Goal: Contribute content

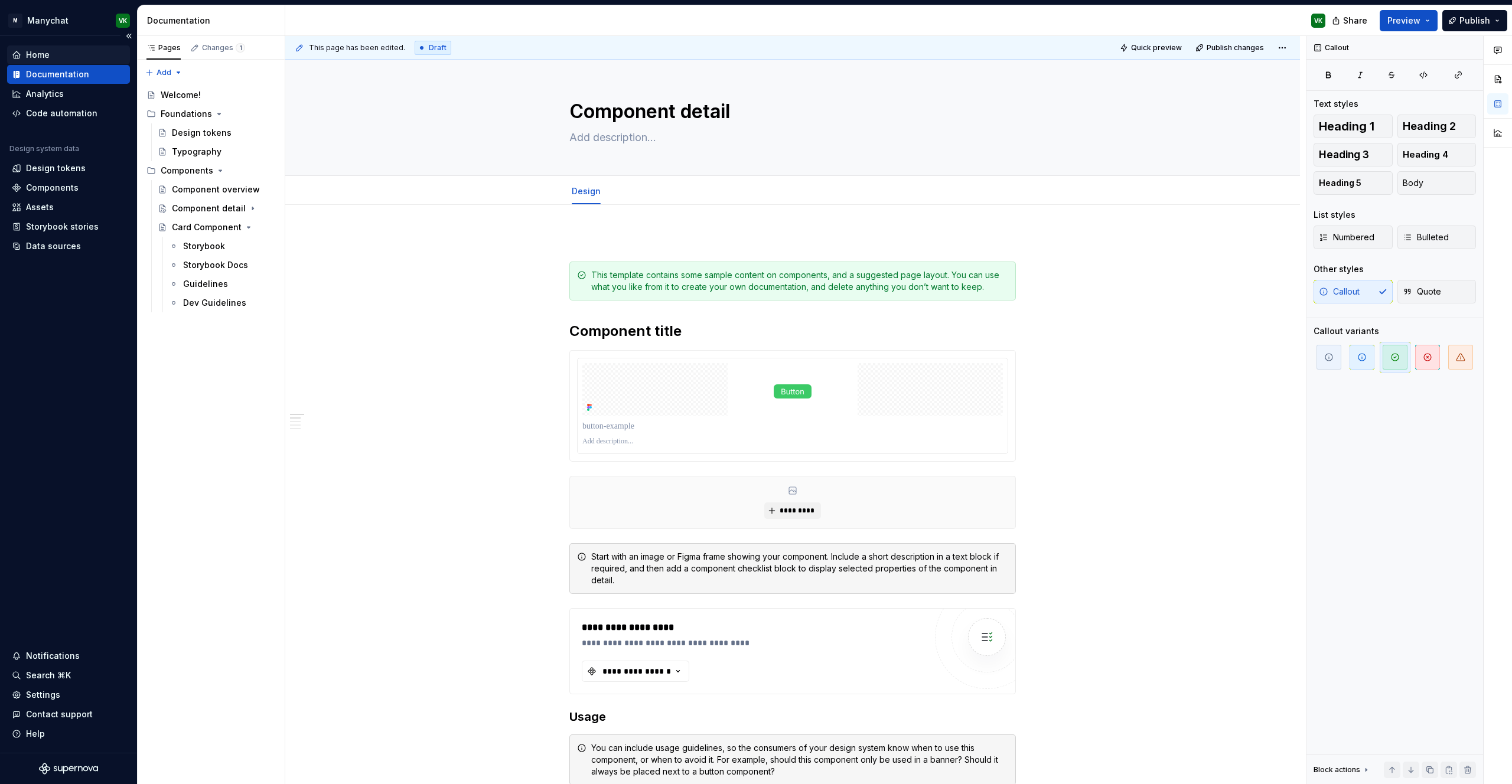
click at [69, 51] on div "Home" at bounding box center [68, 55] width 114 height 11
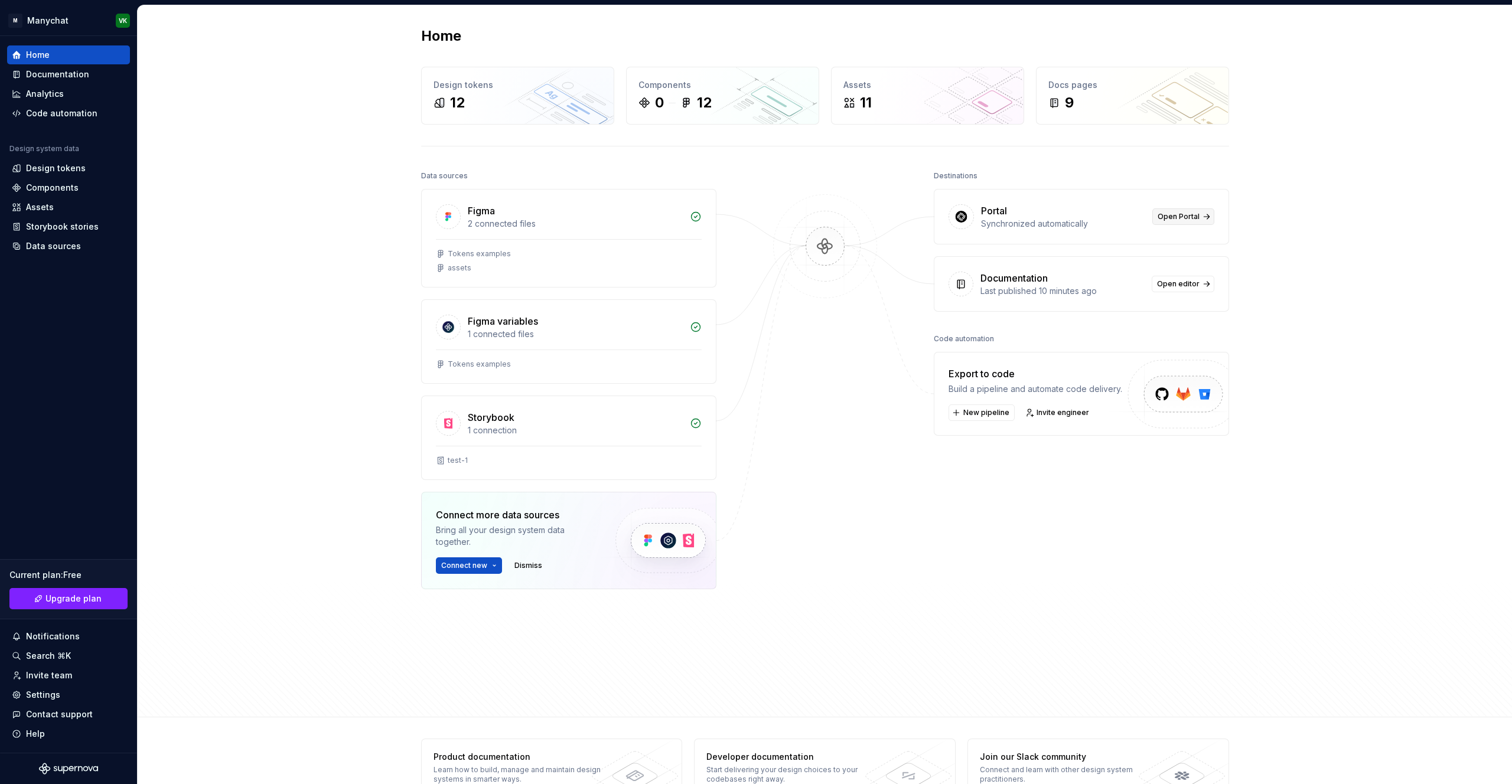
click at [1178, 217] on span "Open Portal" at bounding box center [1178, 217] width 42 height 9
click at [89, 190] on div "Components" at bounding box center [68, 187] width 114 height 11
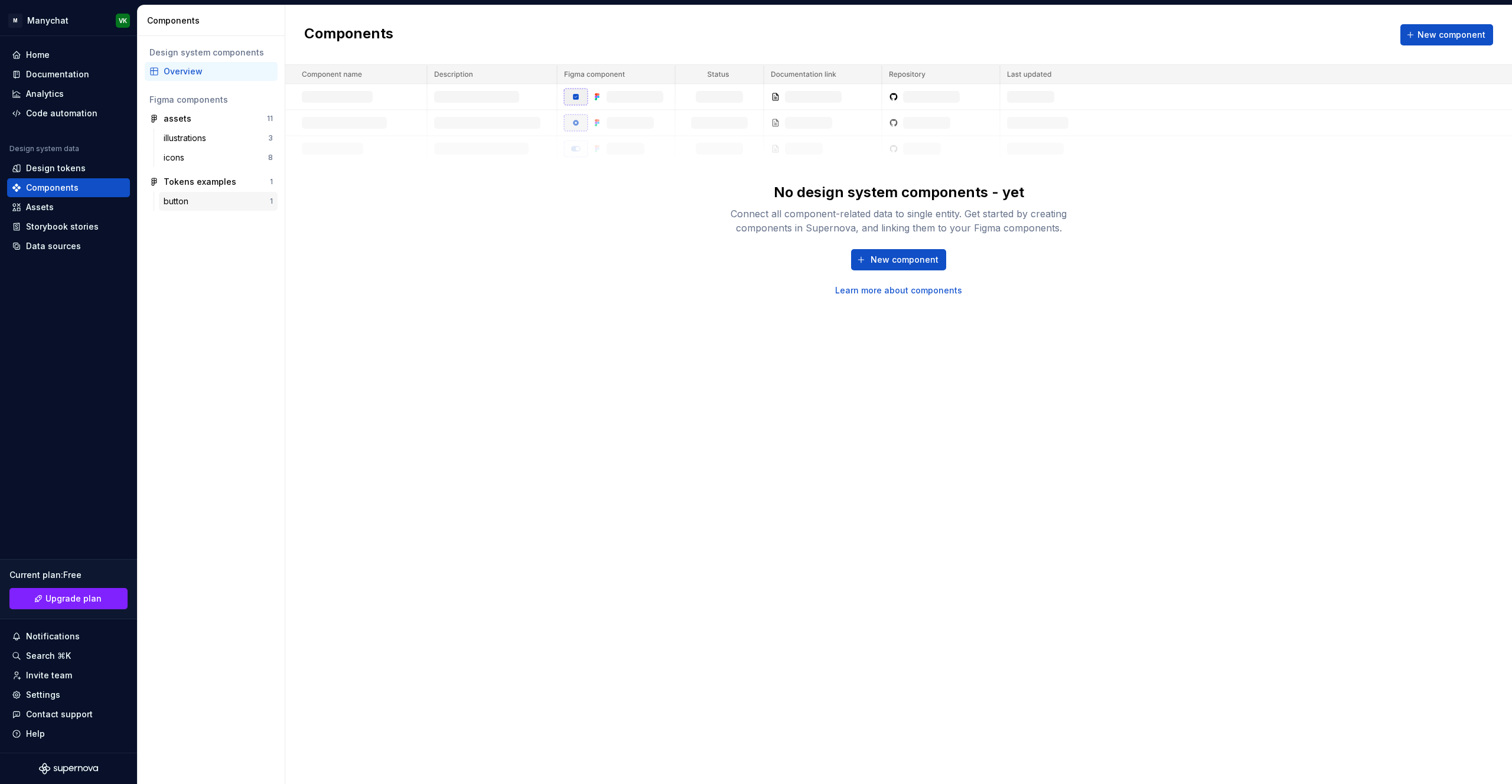
click at [195, 199] on div "button" at bounding box center [216, 201] width 106 height 11
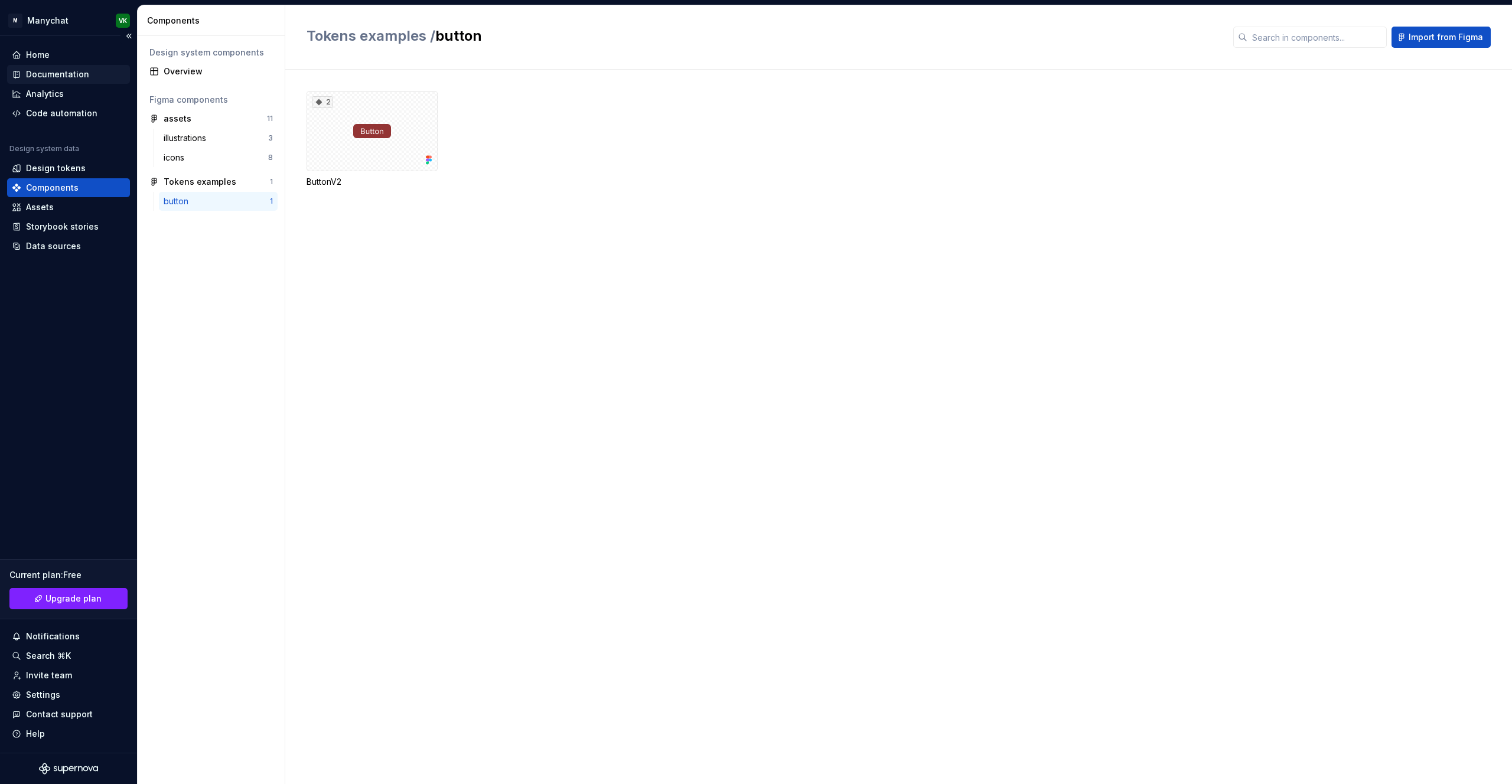
click at [91, 74] on div "Documentation" at bounding box center [68, 74] width 114 height 11
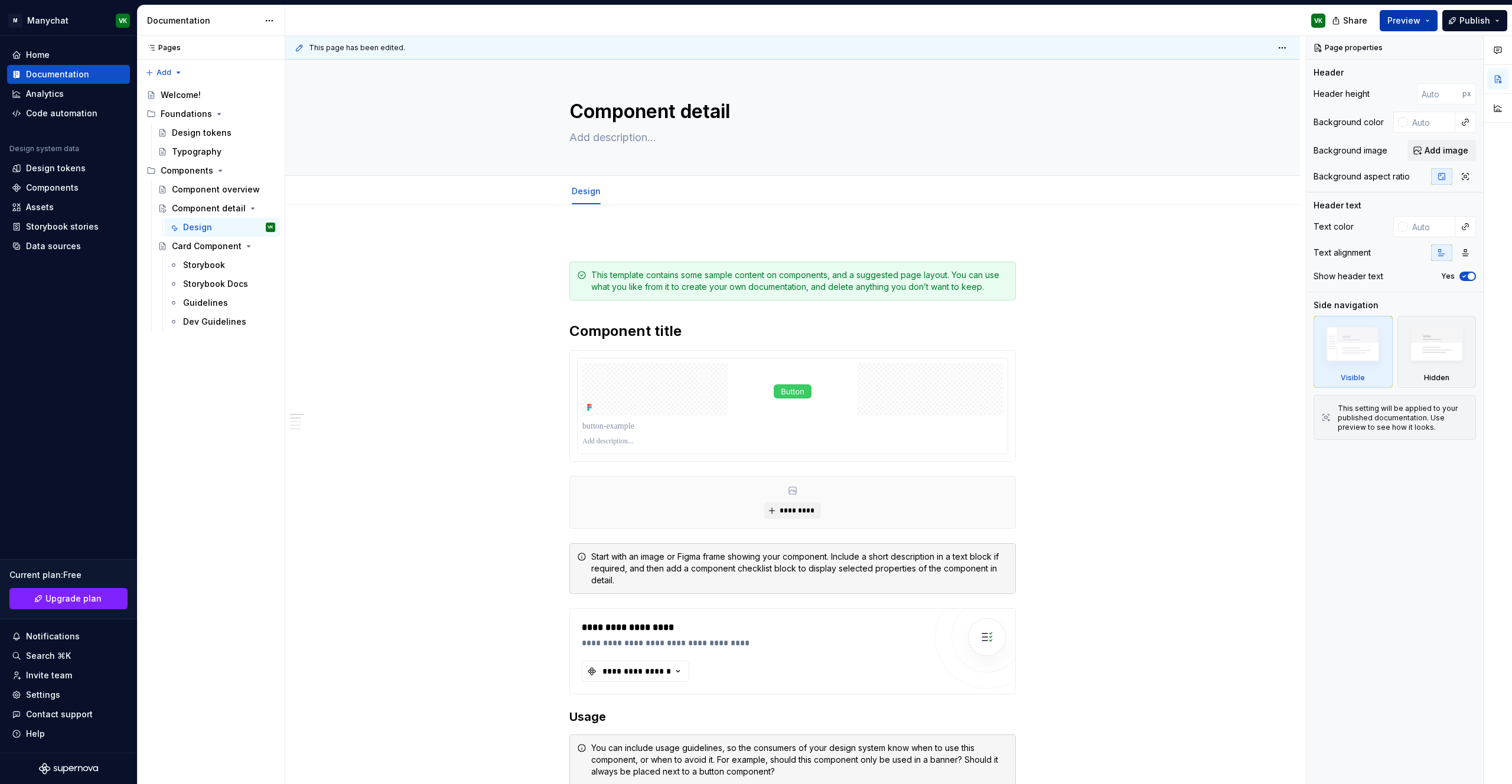
click at [1428, 21] on button "Preview" at bounding box center [1409, 20] width 58 height 21
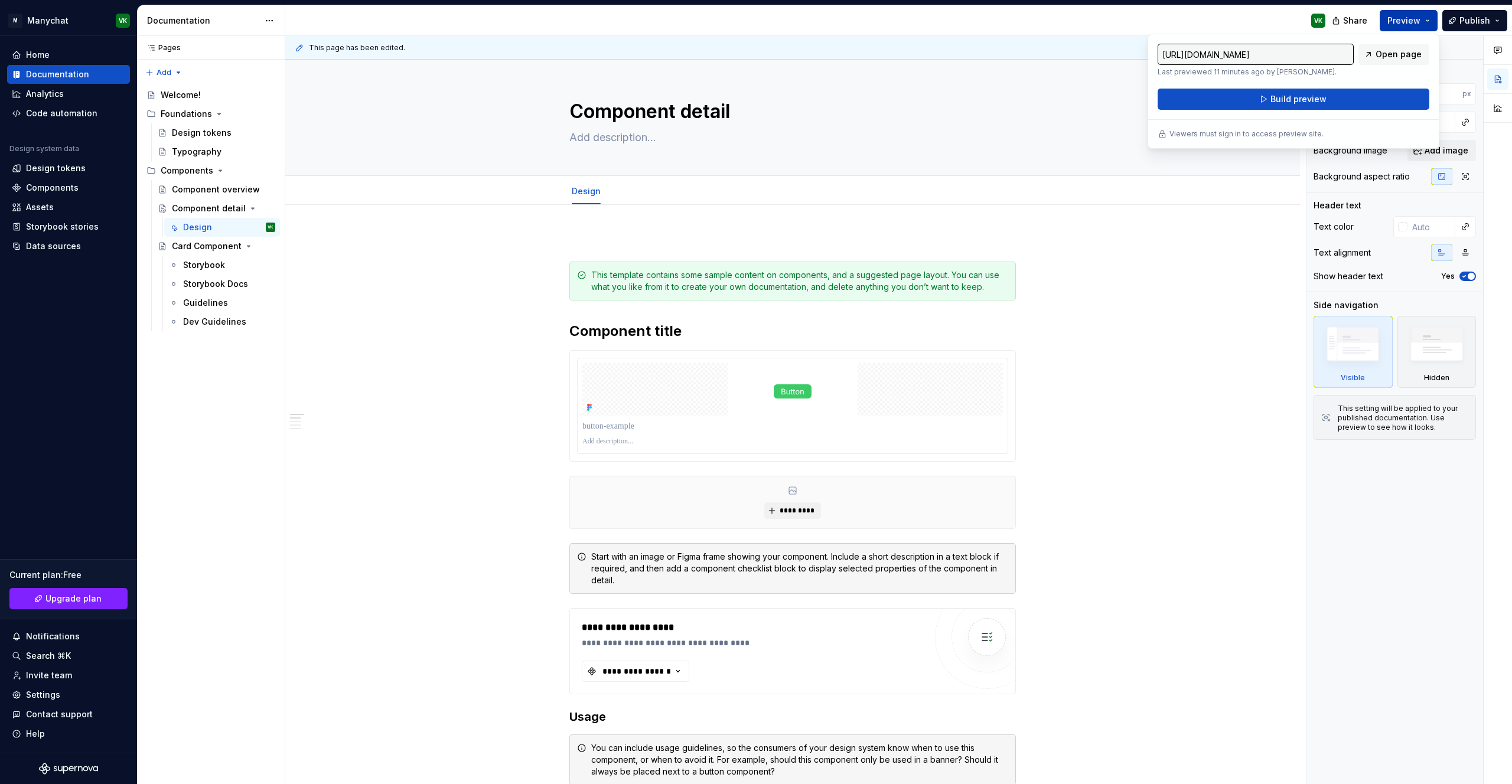
click at [1428, 21] on button "Preview" at bounding box center [1409, 20] width 58 height 21
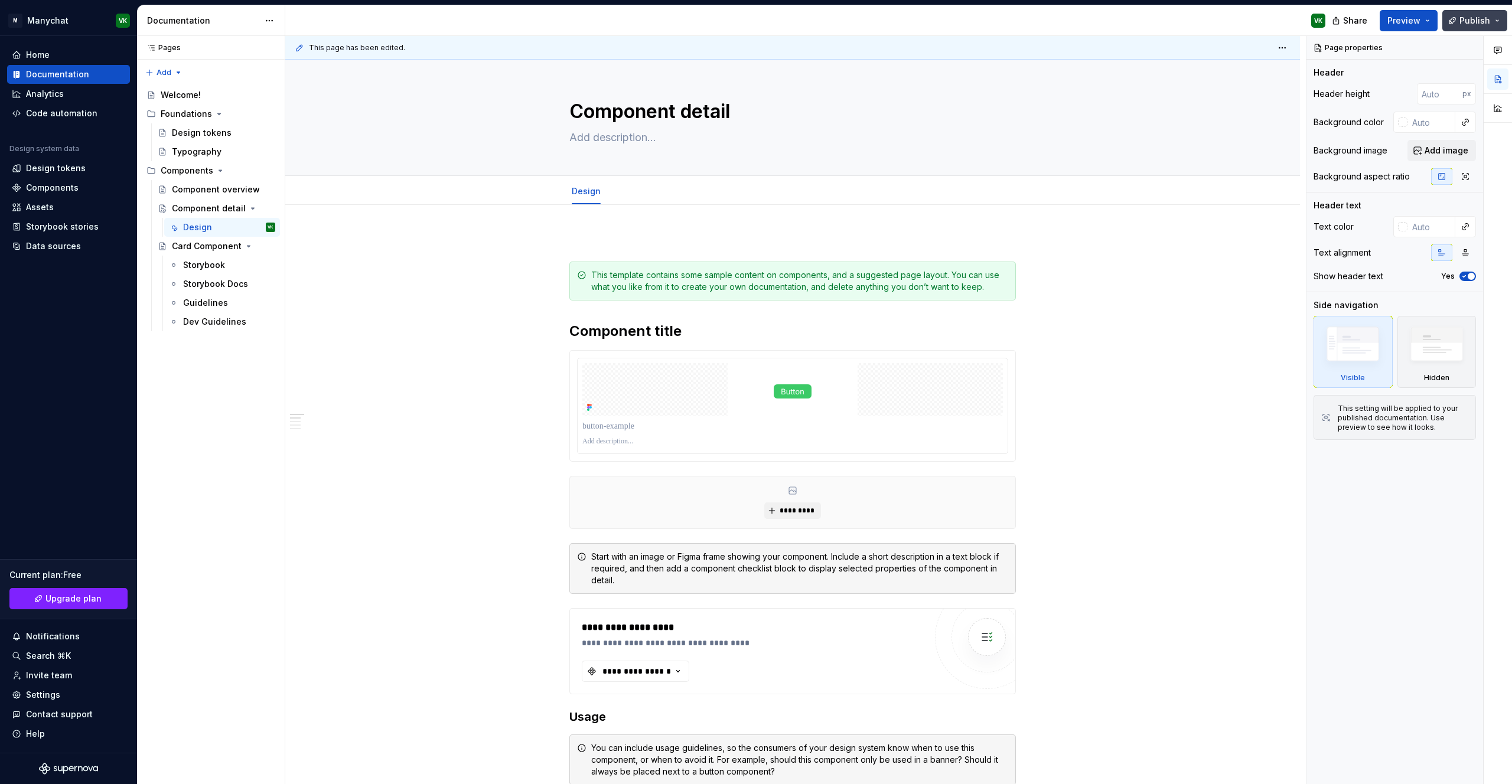
click at [1499, 23] on button "Publish" at bounding box center [1475, 20] width 65 height 21
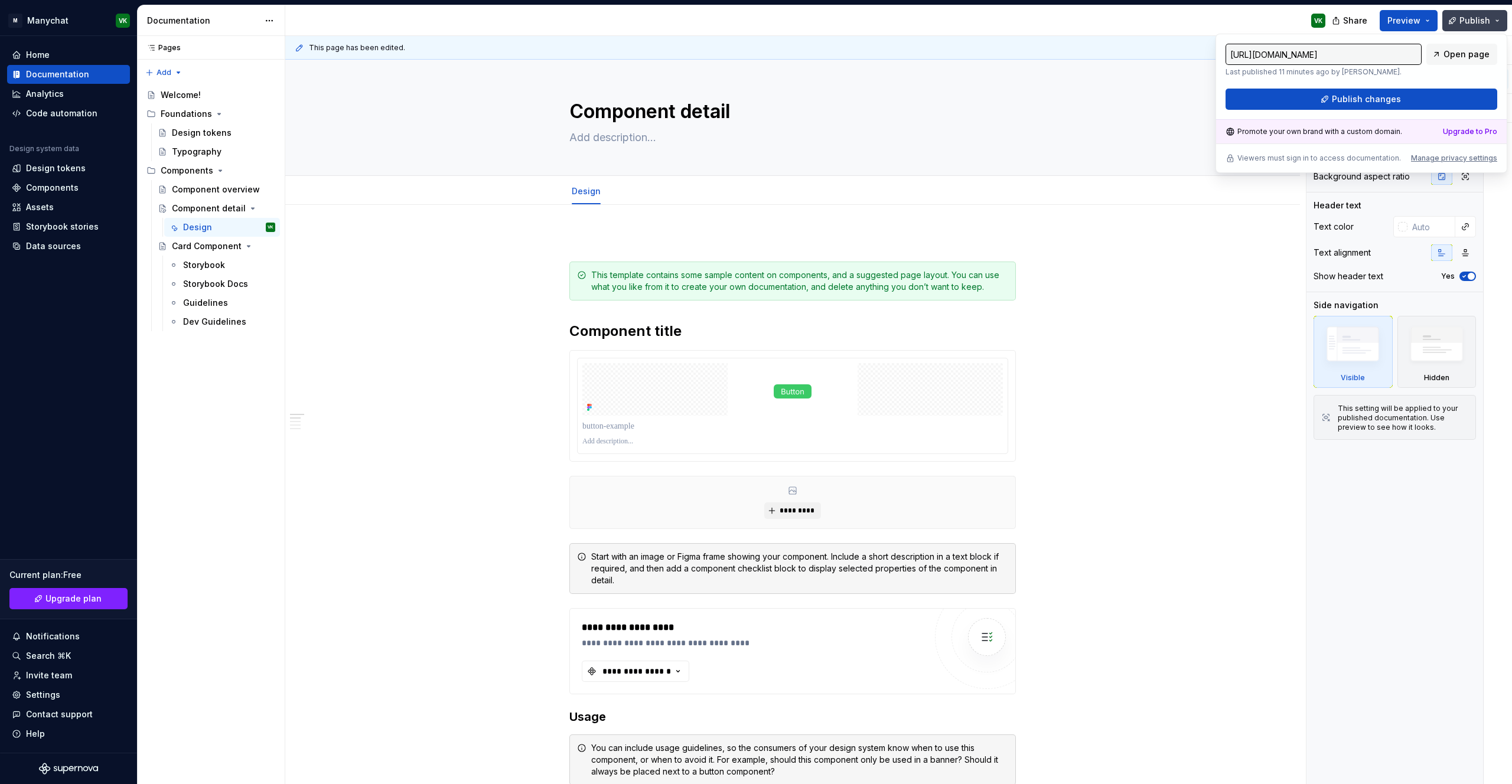
click at [1499, 23] on button "Publish" at bounding box center [1475, 20] width 65 height 21
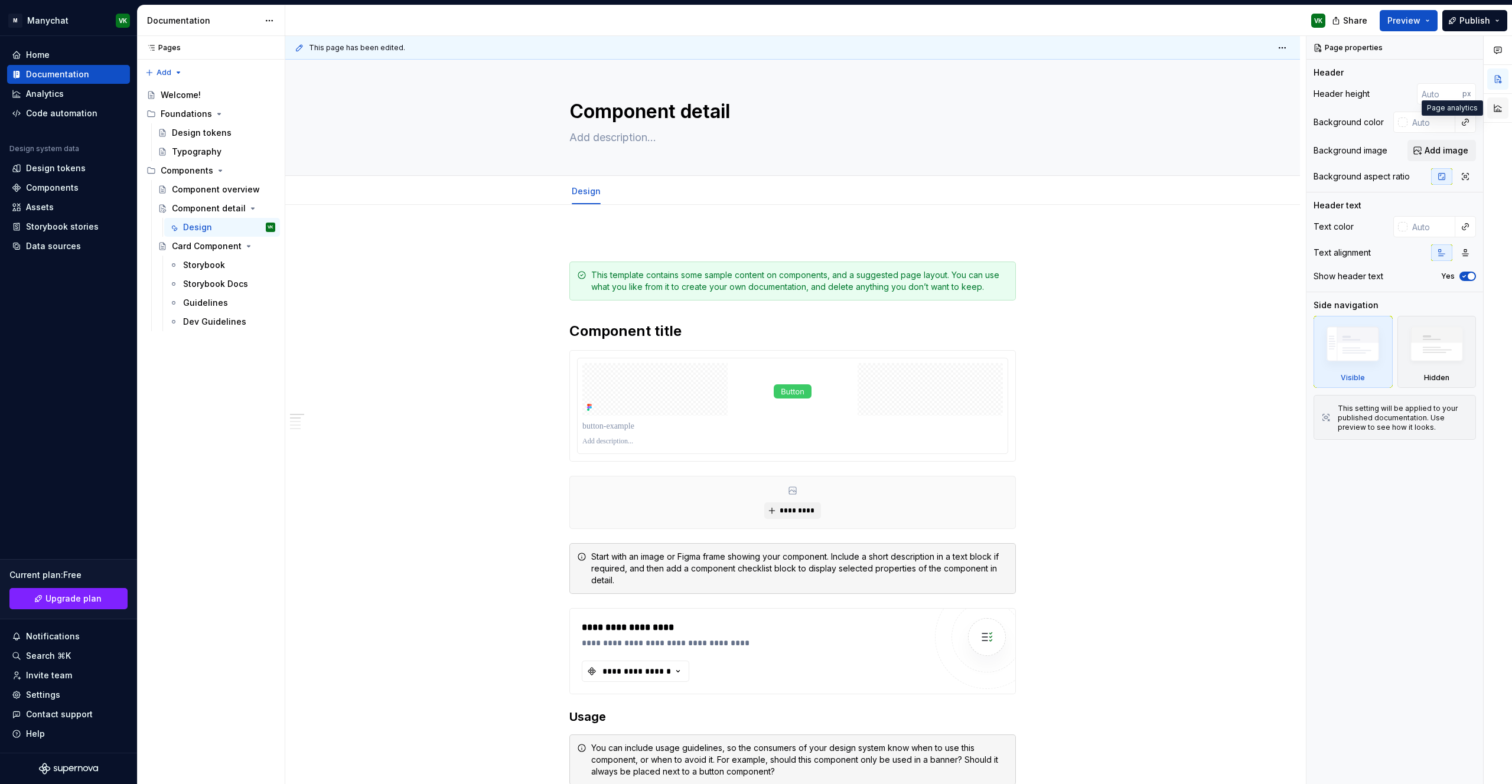
click at [1495, 106] on button "button" at bounding box center [1497, 107] width 21 height 21
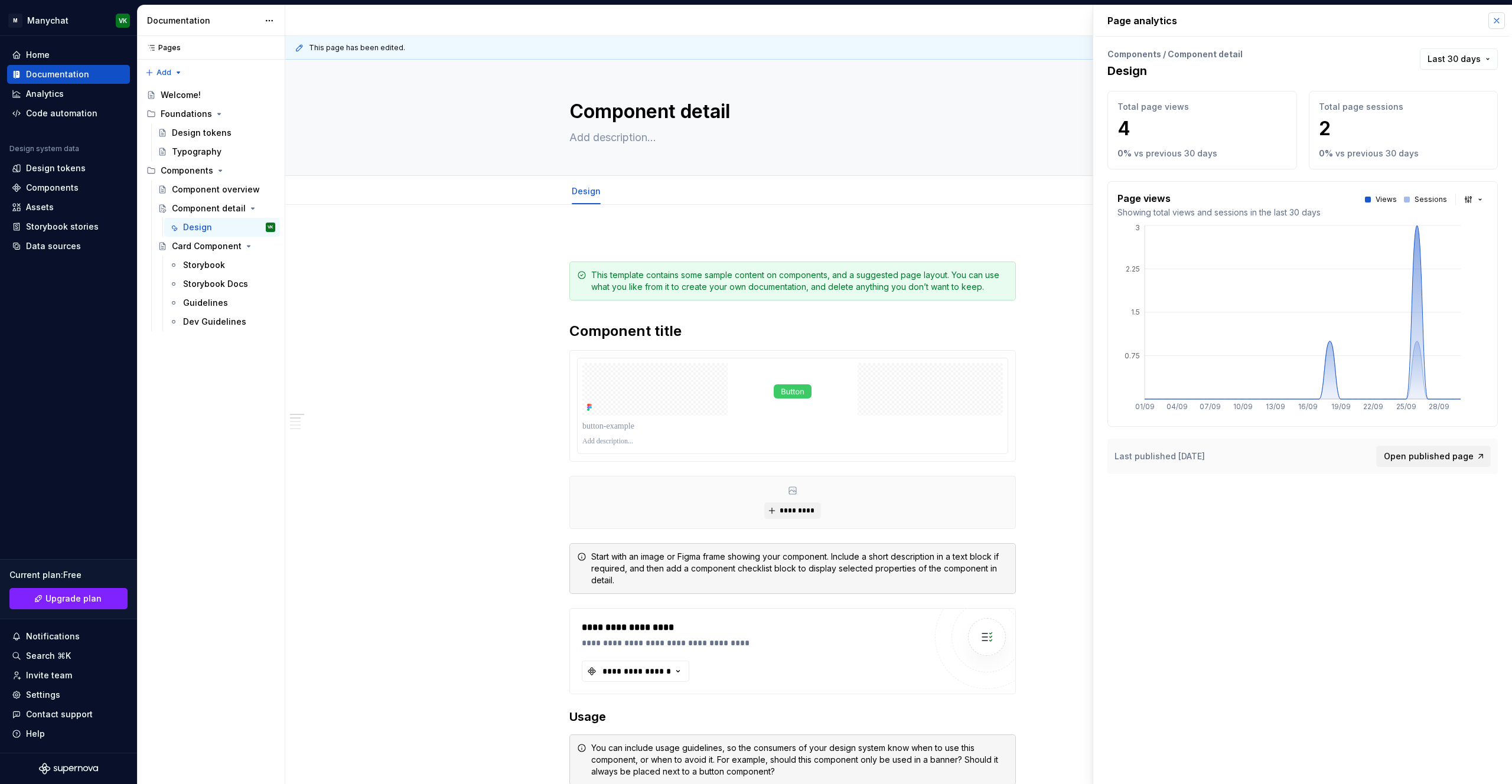
click at [1503, 18] on button "button" at bounding box center [1496, 20] width 16 height 16
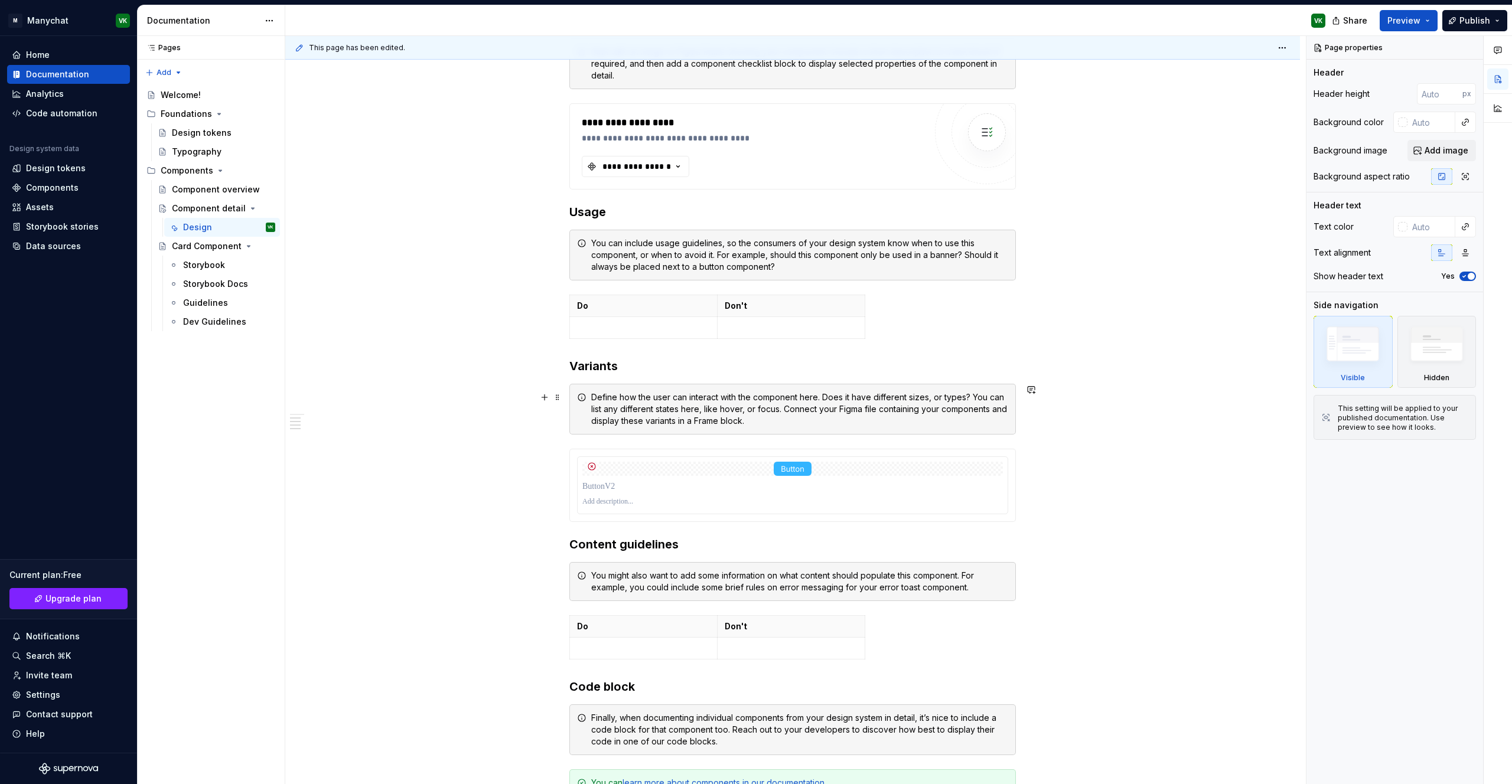
scroll to position [794, 0]
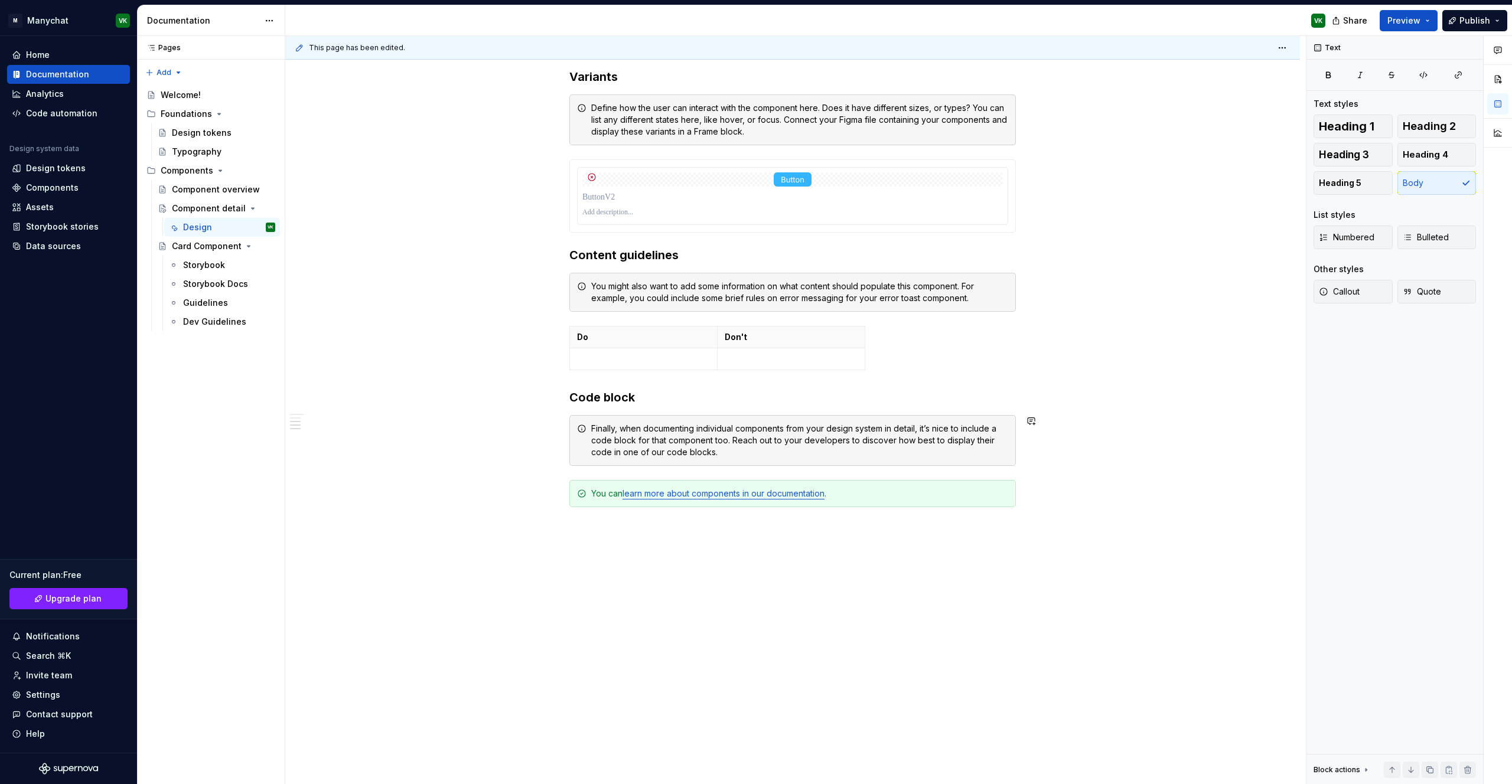
type textarea "*"
